Goal: Navigation & Orientation: Find specific page/section

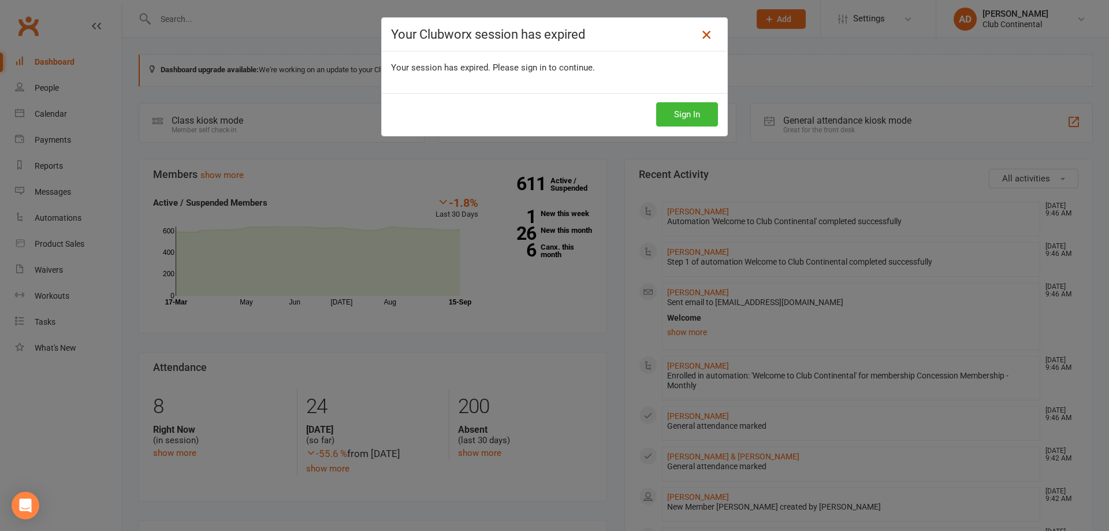
click at [701, 33] on icon at bounding box center [706, 35] width 14 height 14
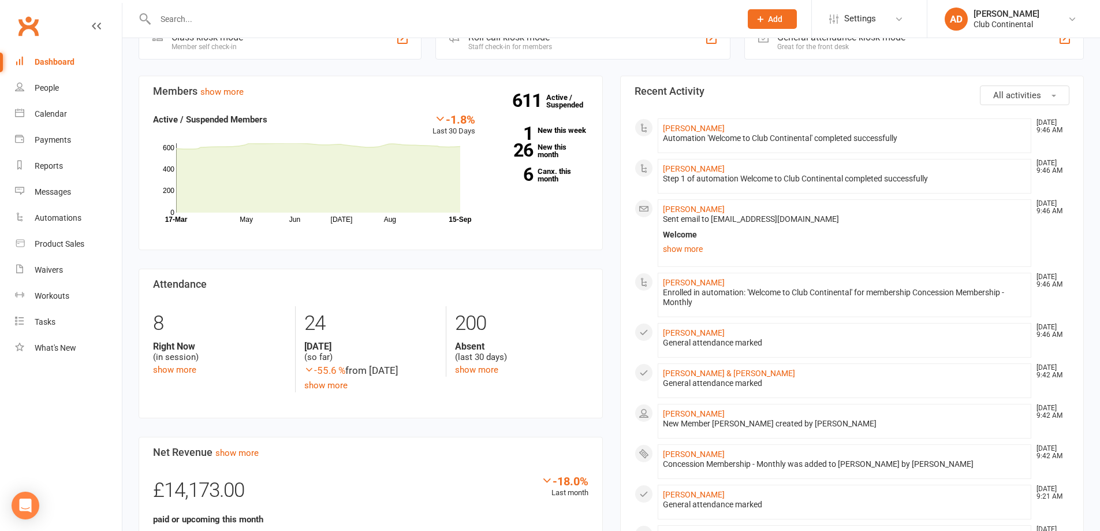
scroll to position [231, 0]
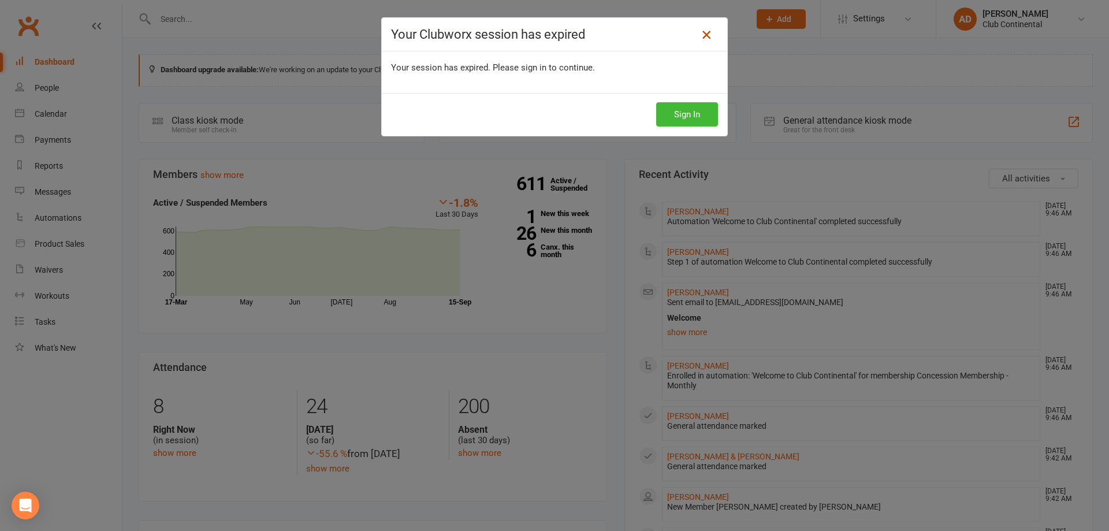
click at [703, 32] on icon at bounding box center [706, 35] width 14 height 14
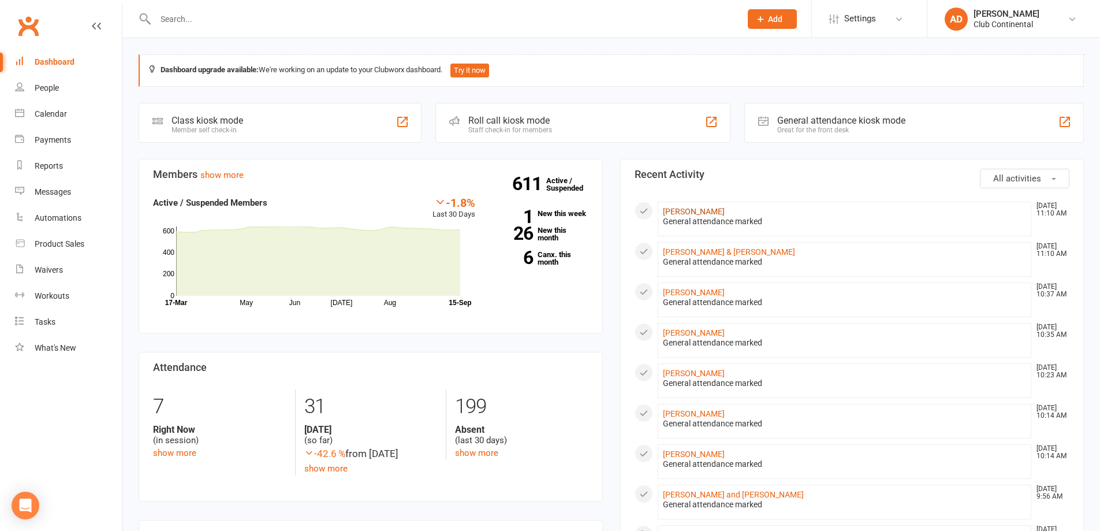
click at [711, 210] on link "Danni Jarrousse" at bounding box center [694, 211] width 62 height 9
